Goal: Navigation & Orientation: Understand site structure

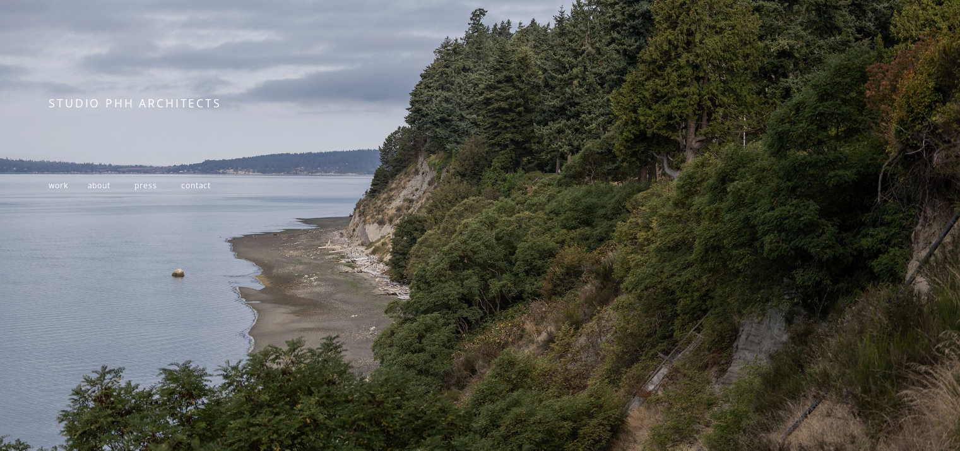
scroll to position [224, 0]
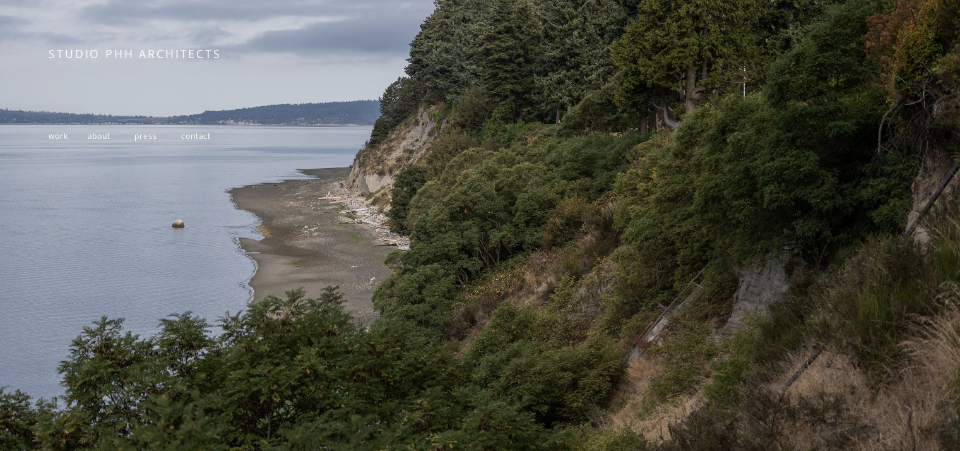
click at [56, 132] on span "work" at bounding box center [58, 136] width 19 height 11
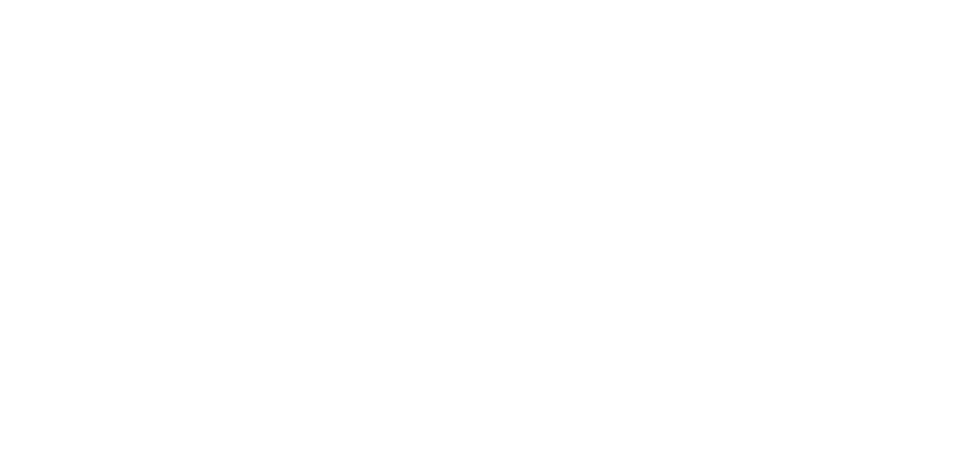
scroll to position [9564, 0]
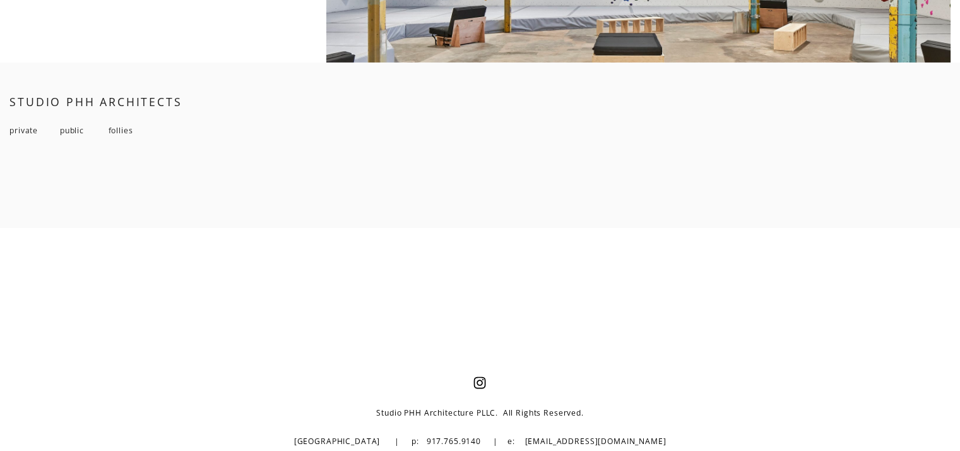
click at [82, 125] on span "public" at bounding box center [72, 130] width 24 height 11
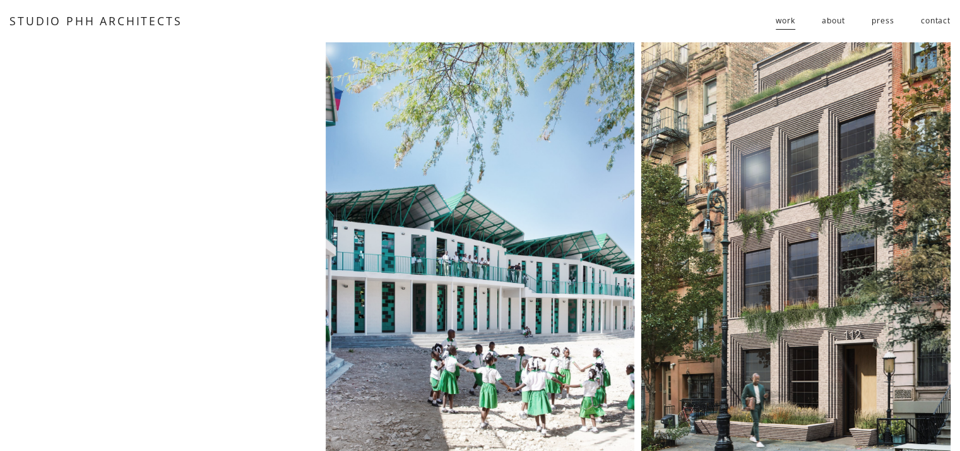
click at [832, 21] on link "about" at bounding box center [833, 21] width 23 height 21
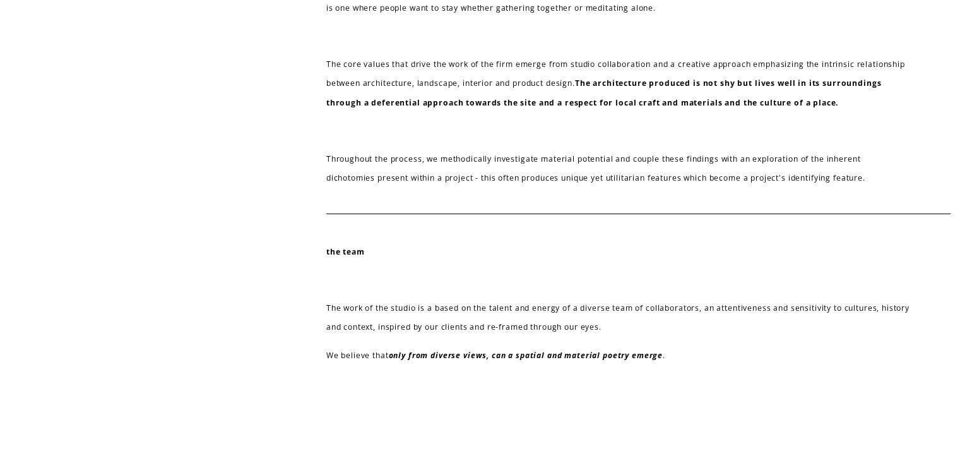
scroll to position [563, 0]
